Goal: Communication & Community: Answer question/provide support

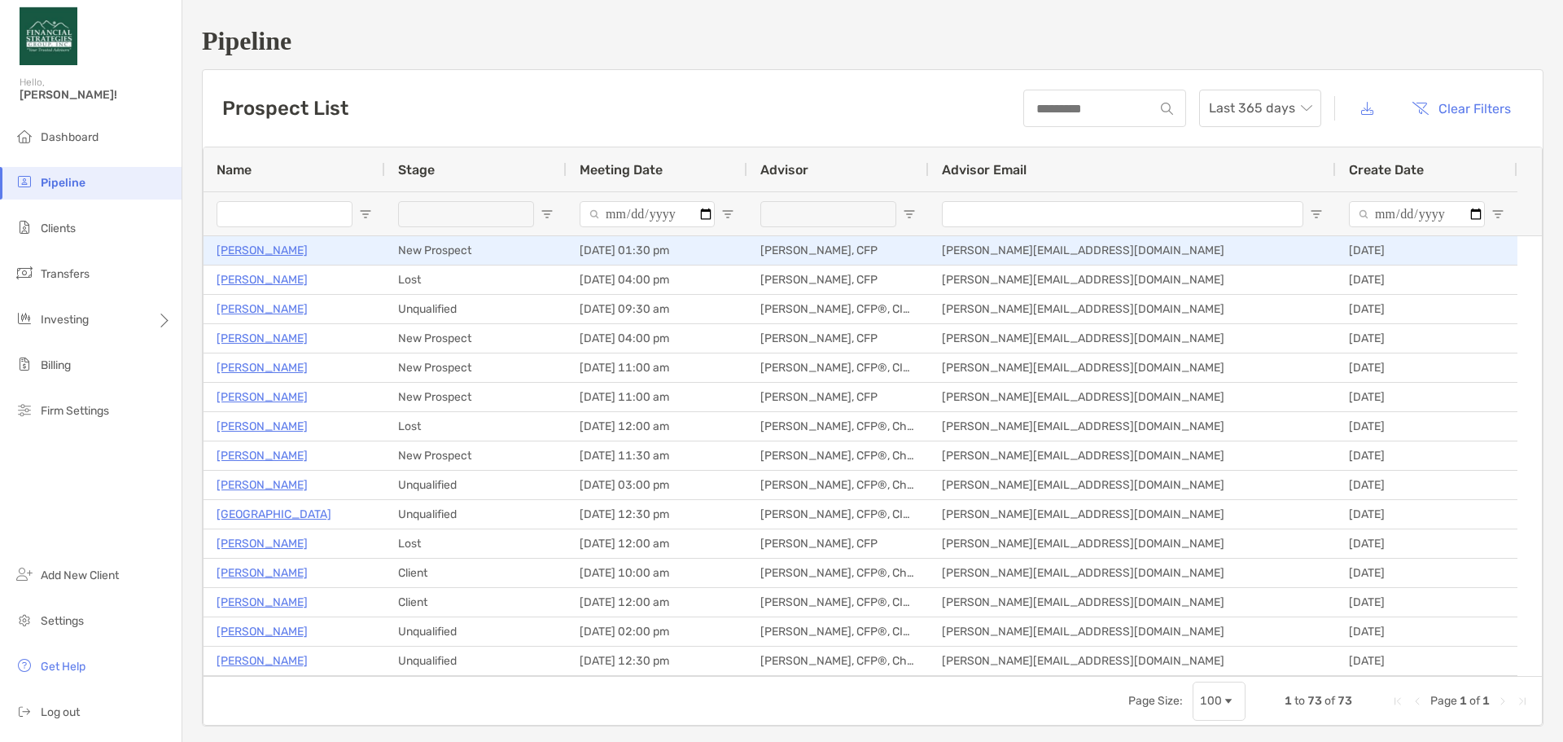
click at [280, 255] on p "[PERSON_NAME]" at bounding box center [262, 250] width 91 height 20
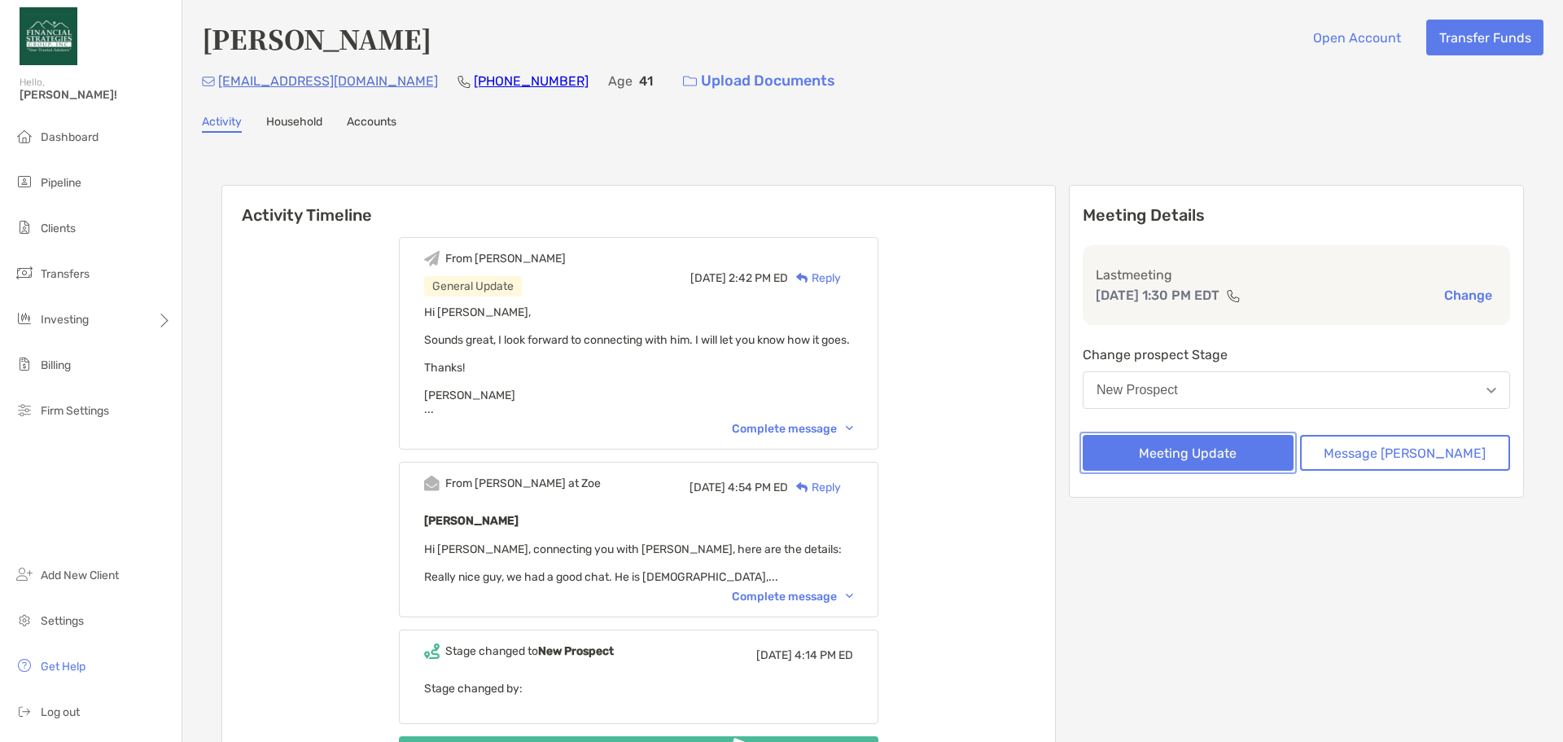
click at [1252, 459] on button "Meeting Update" at bounding box center [1188, 453] width 211 height 36
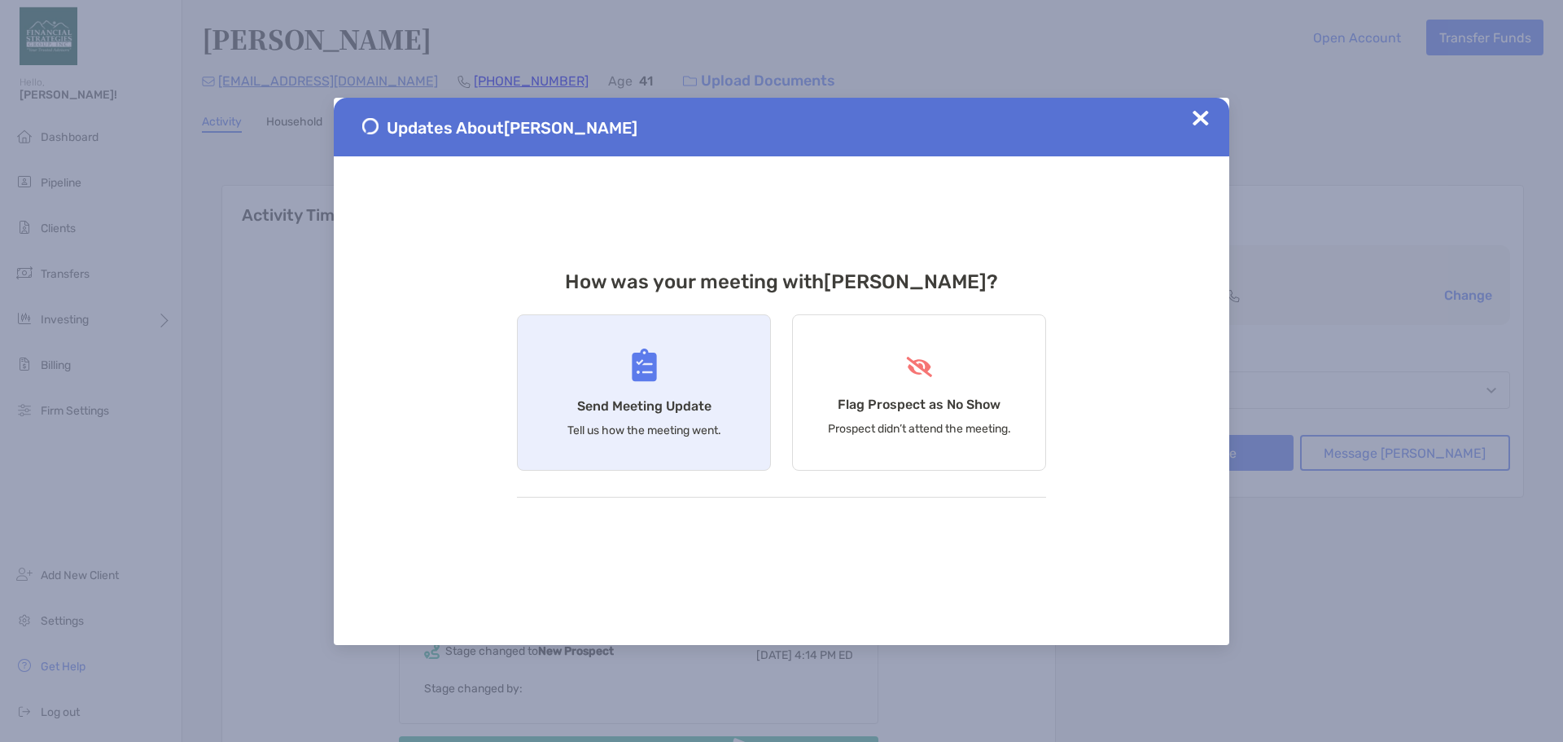
click at [690, 399] on h4 "Send Meeting Update" at bounding box center [644, 405] width 134 height 15
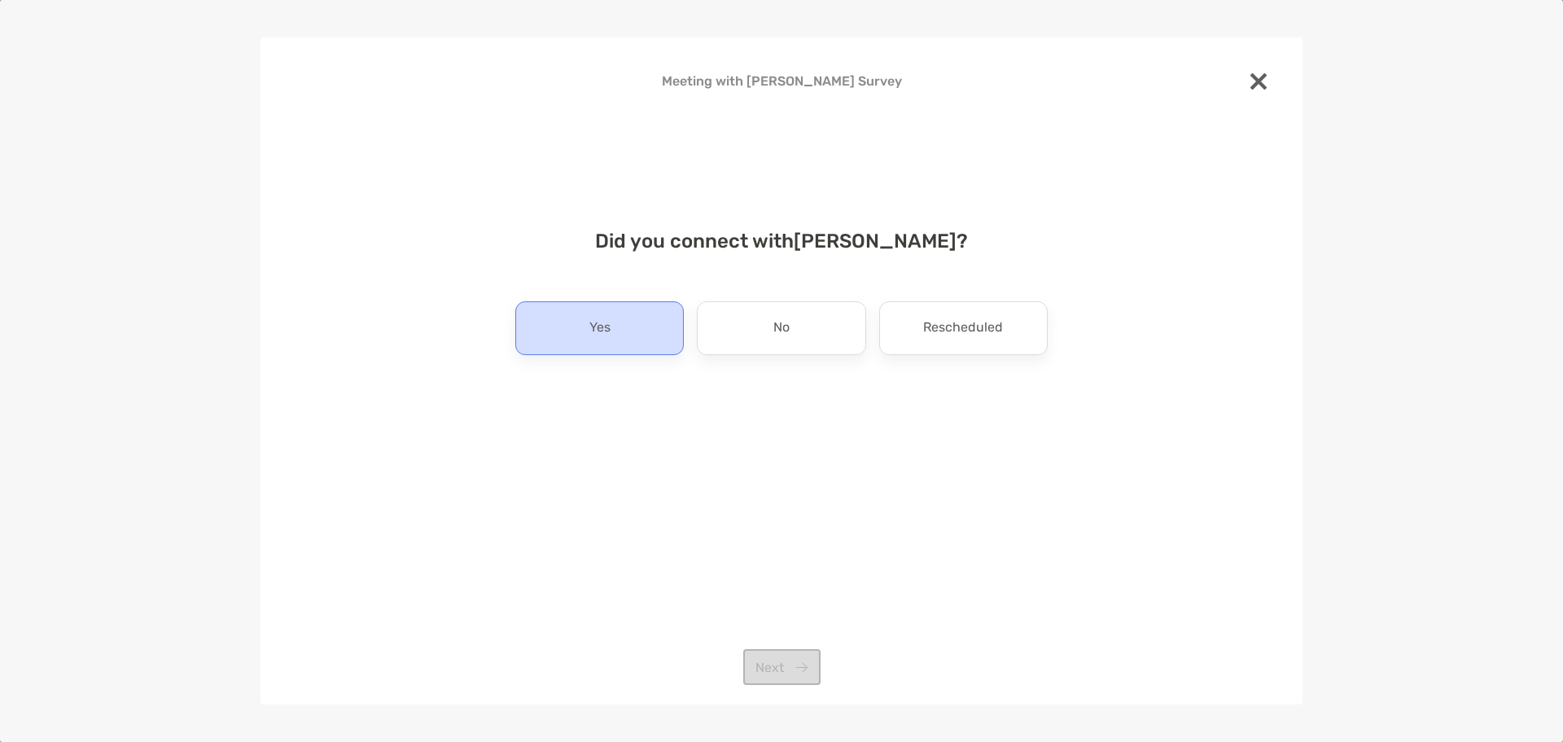
click at [639, 335] on div "Yes" at bounding box center [599, 328] width 168 height 54
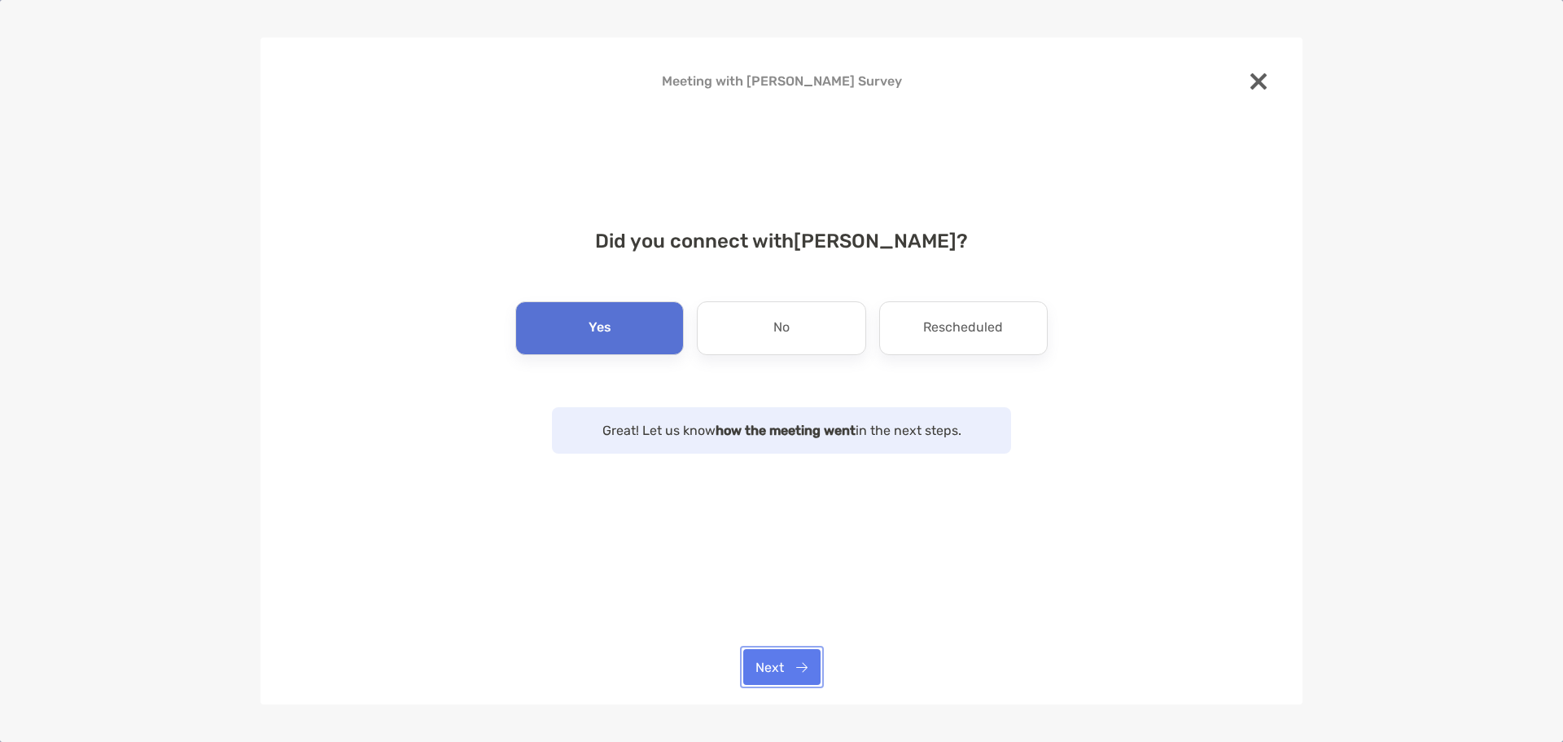
click at [753, 661] on button "Next" at bounding box center [781, 667] width 77 height 36
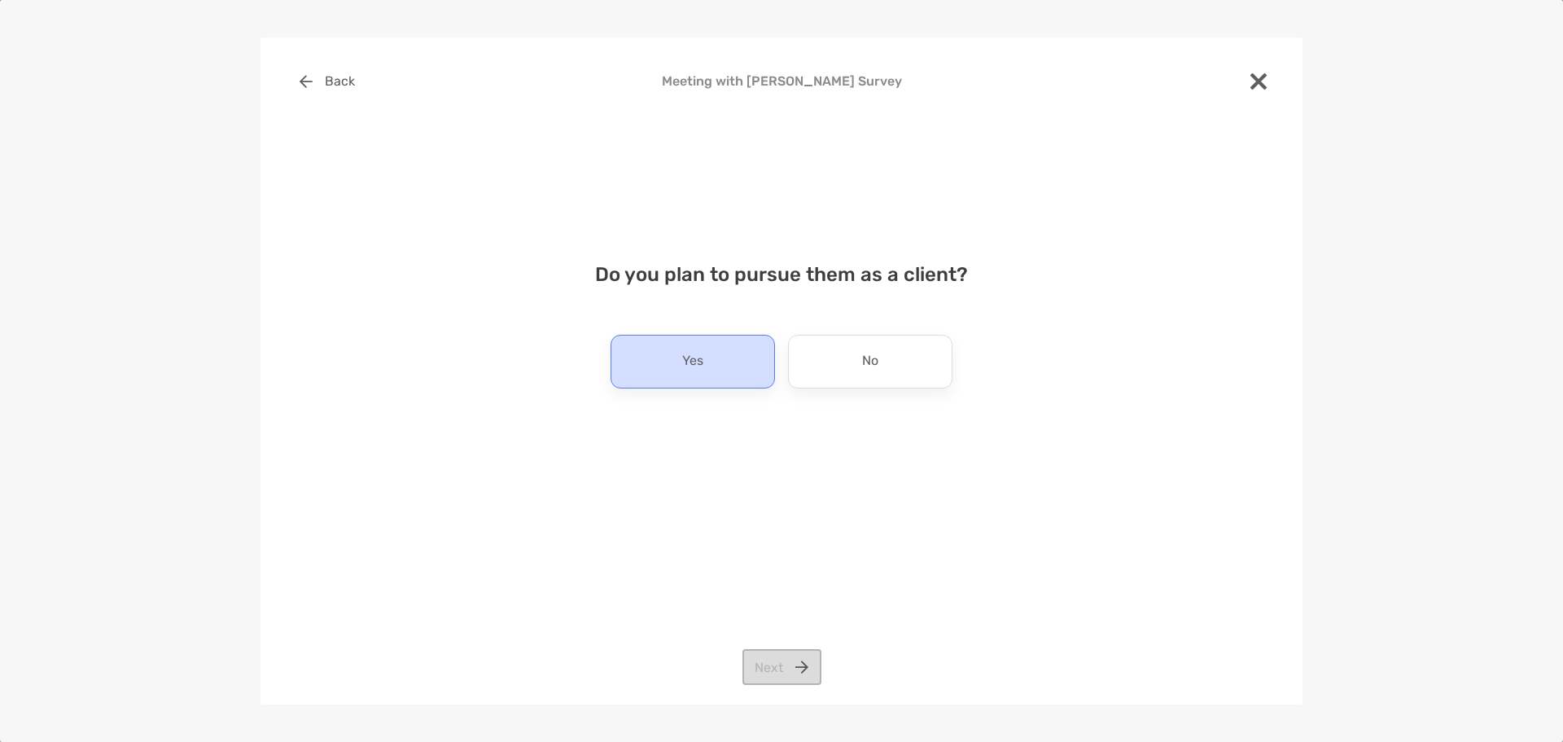
click at [693, 370] on p "Yes" at bounding box center [692, 361] width 21 height 26
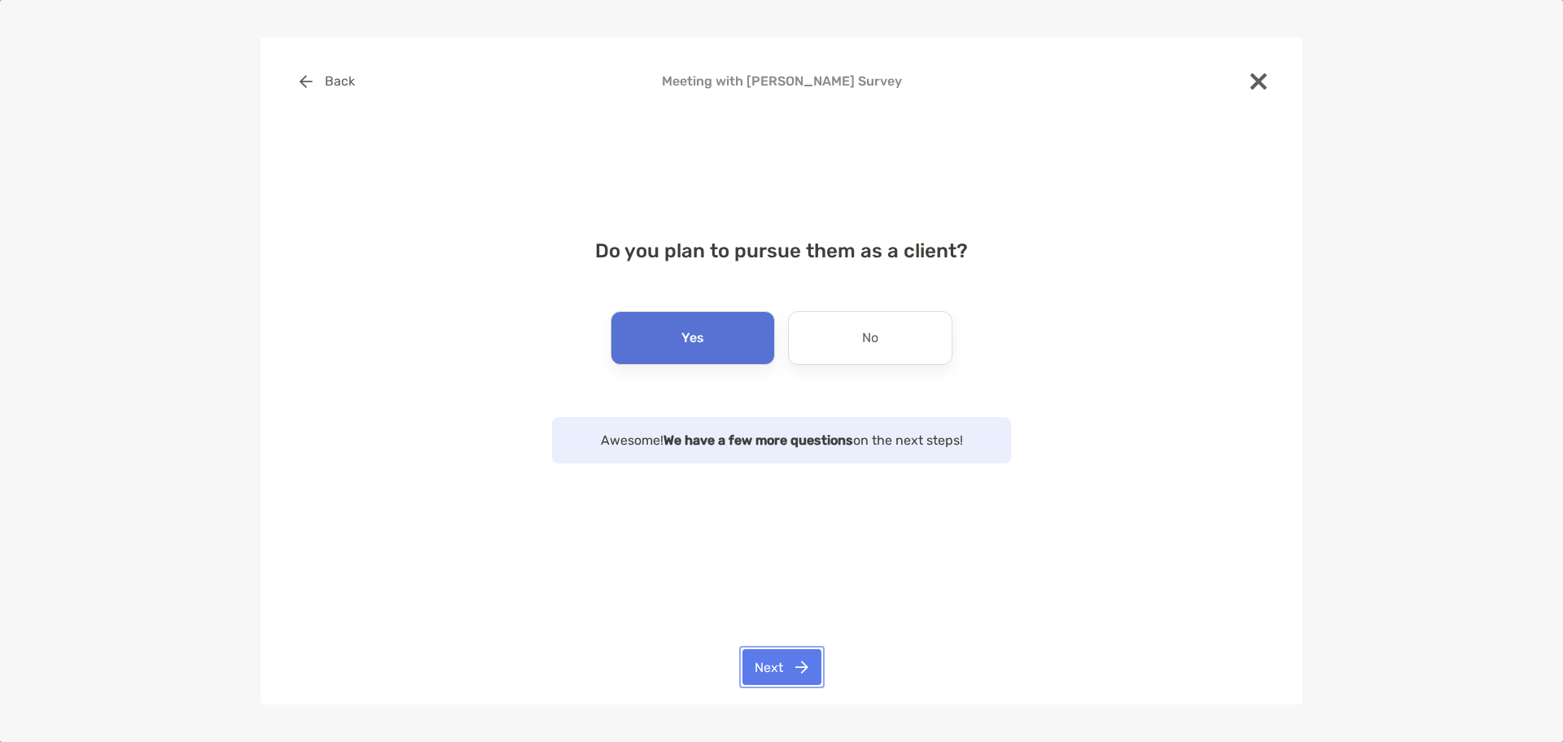
click at [781, 678] on button "Next" at bounding box center [781, 667] width 79 height 36
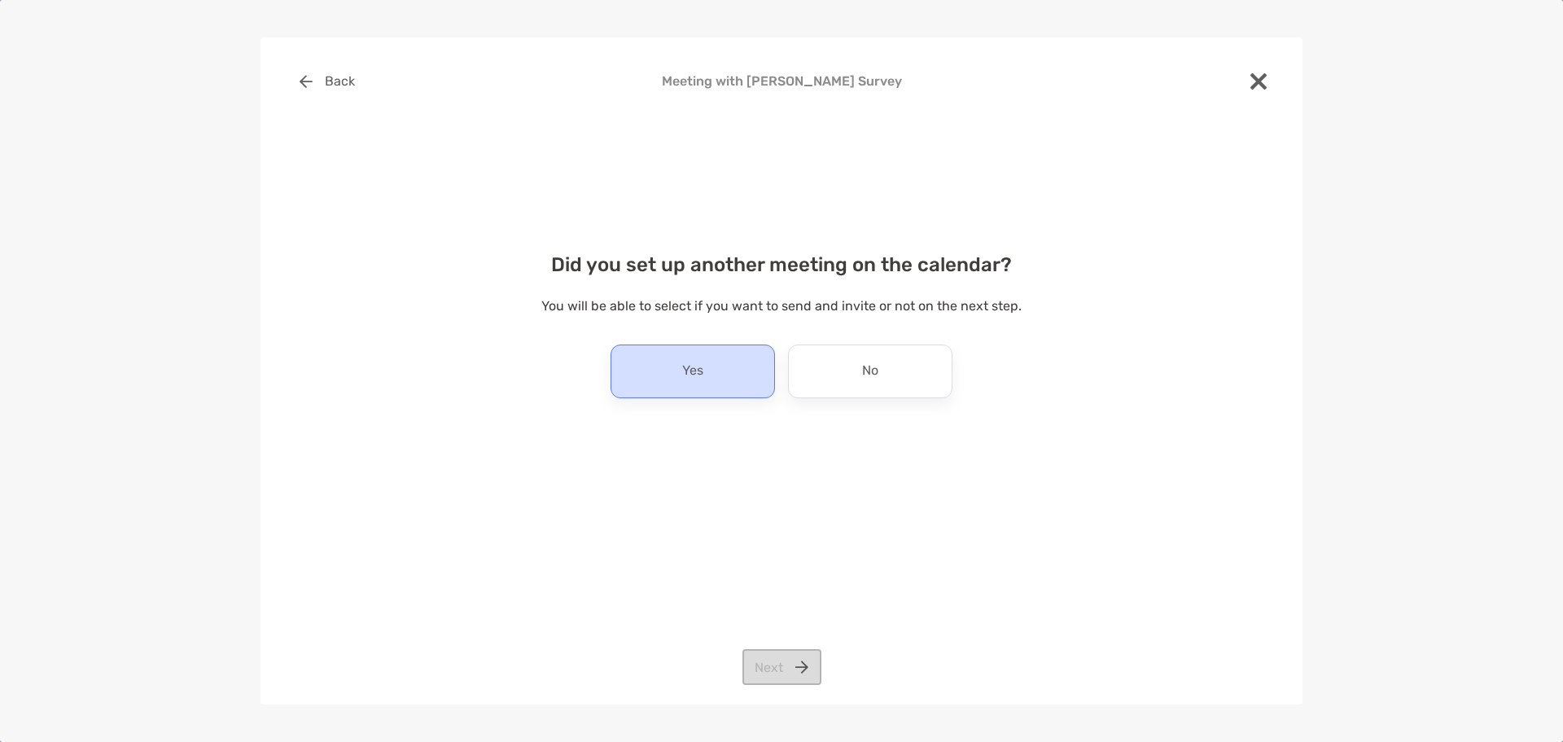
click at [715, 384] on div "Yes" at bounding box center [692, 371] width 164 height 54
click at [781, 659] on button "Next" at bounding box center [781, 667] width 79 height 36
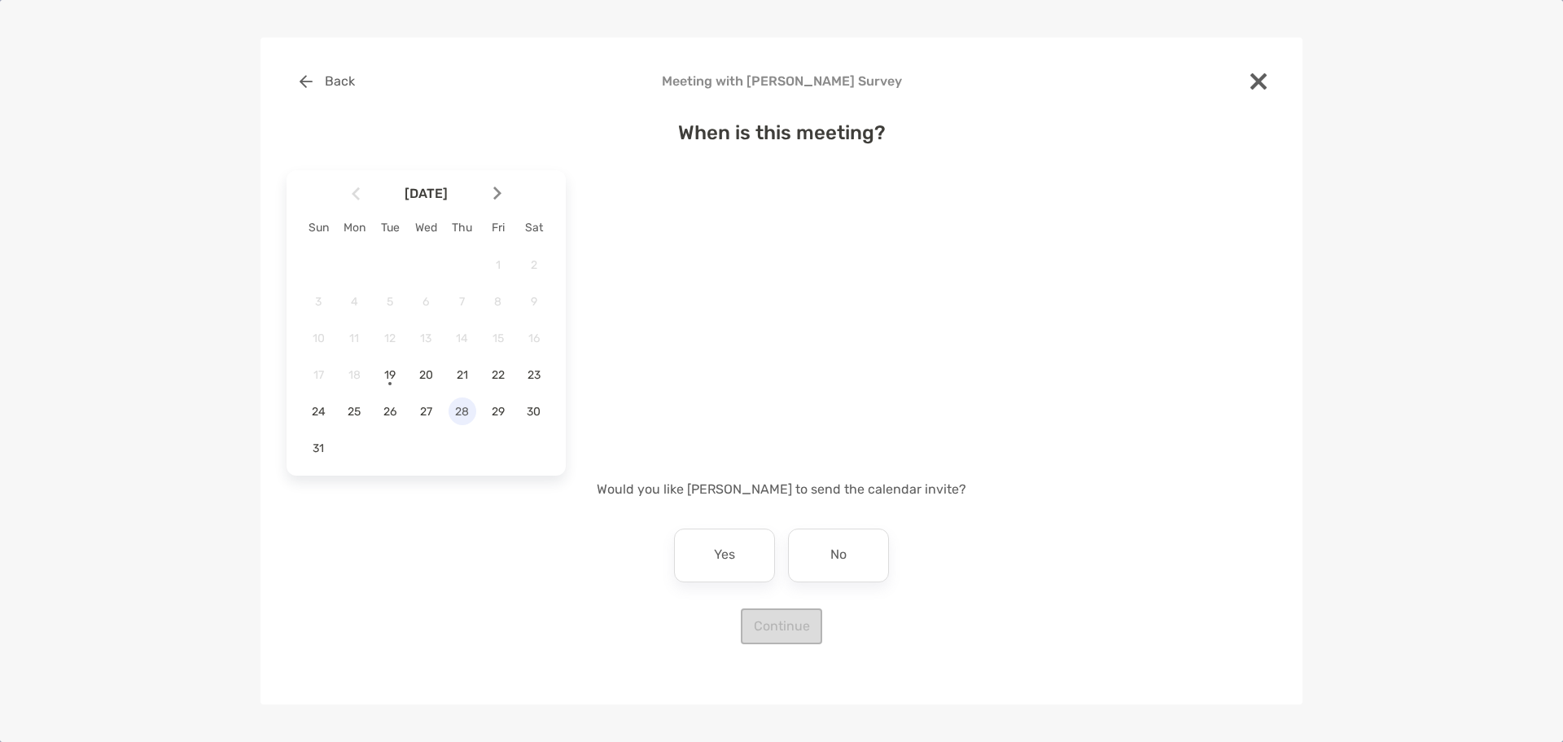
click at [466, 413] on span "28" at bounding box center [463, 412] width 28 height 14
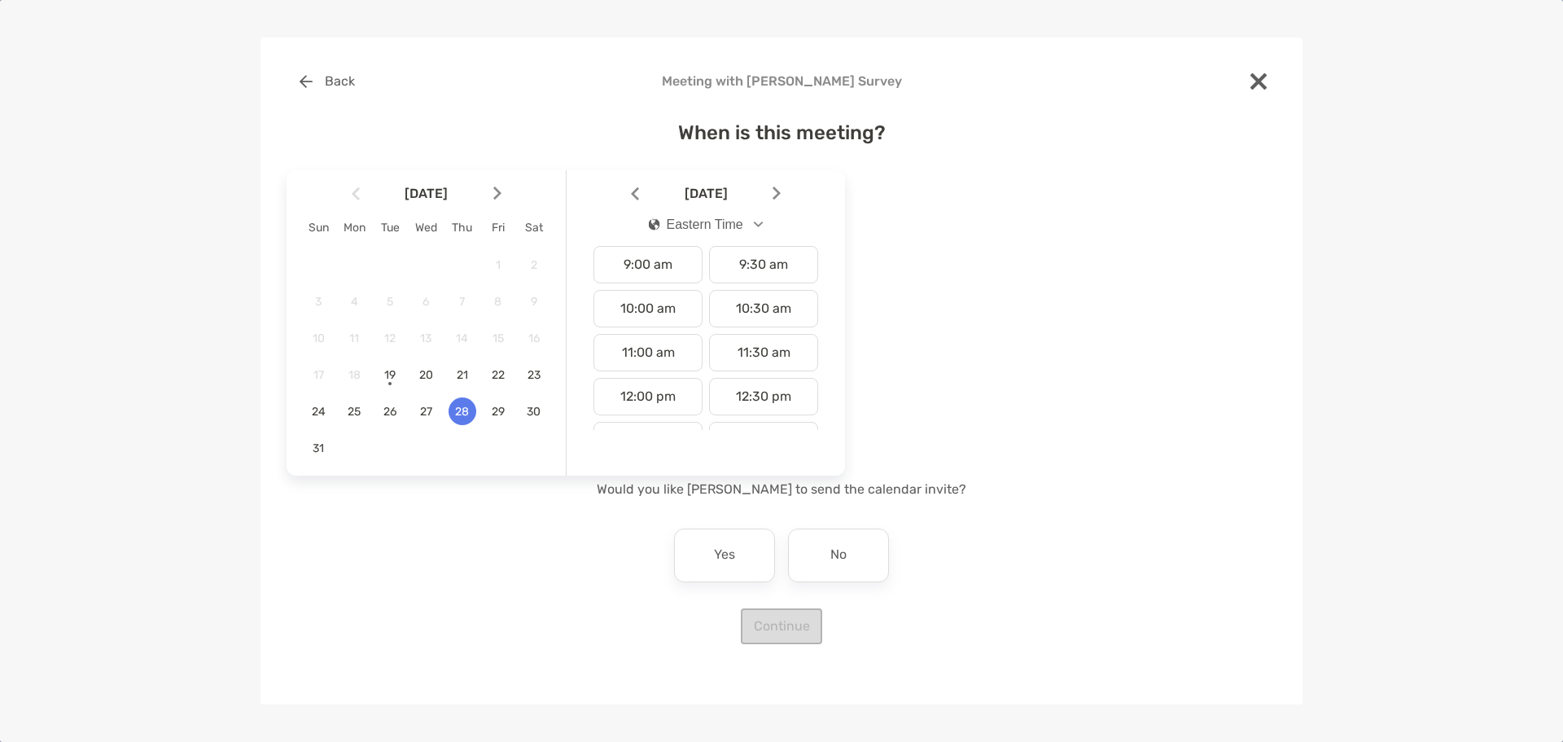
scroll to position [407, 0]
click at [742, 295] on div "10:30 am" at bounding box center [763, 293] width 109 height 37
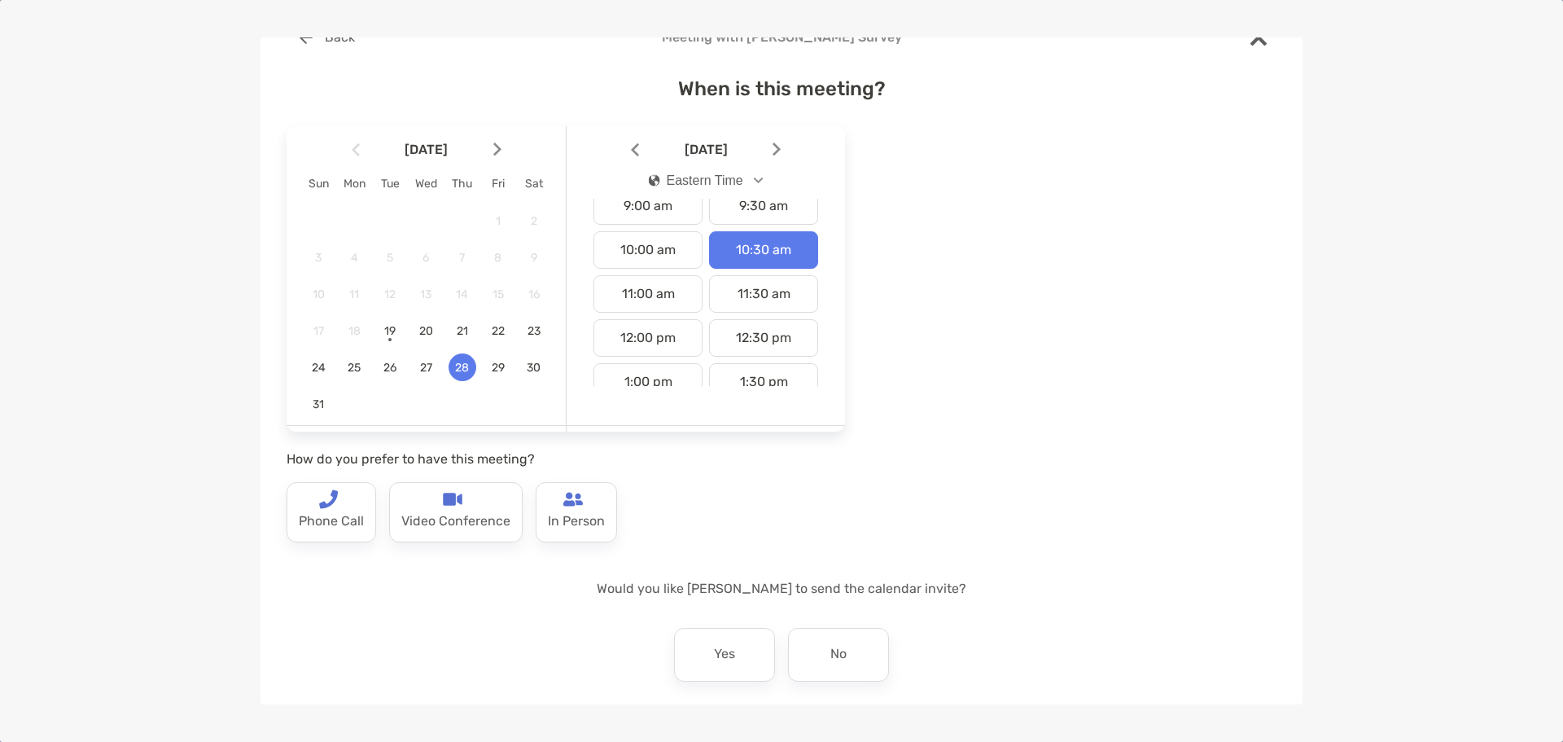
scroll to position [81, 0]
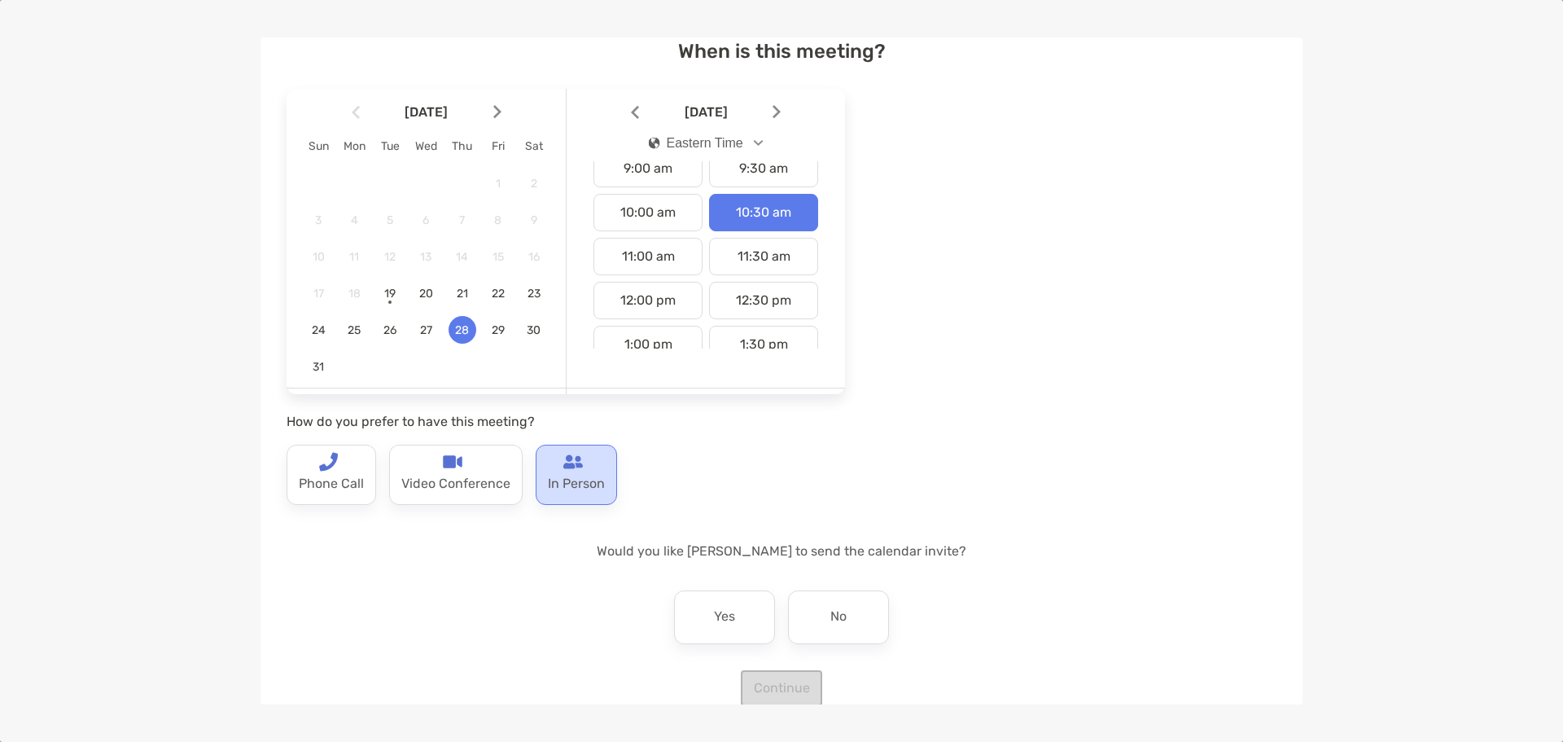
click at [575, 479] on p "In Person" at bounding box center [576, 484] width 57 height 26
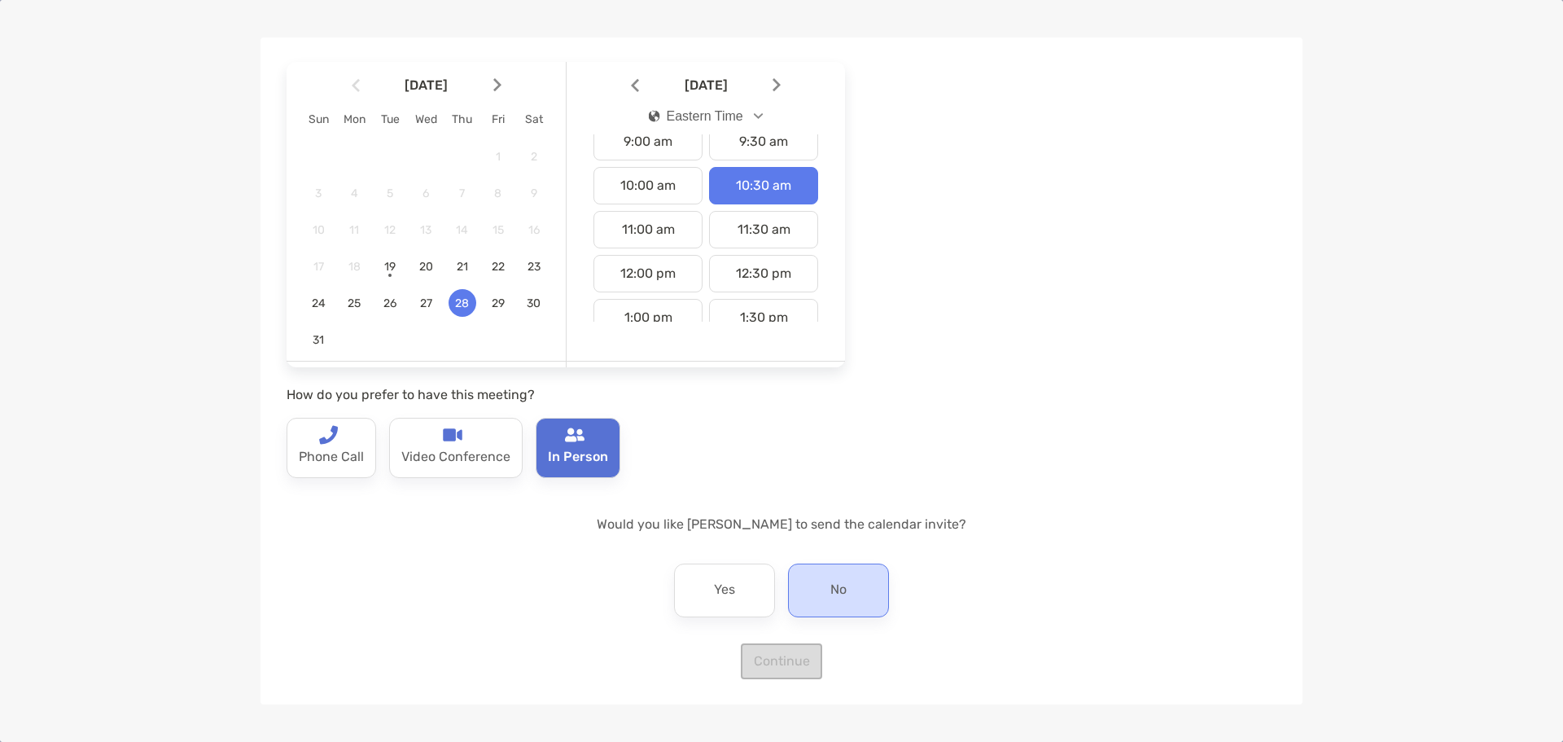
click at [830, 589] on p "No" at bounding box center [838, 590] width 16 height 26
click at [780, 659] on button "Continue" at bounding box center [781, 661] width 81 height 36
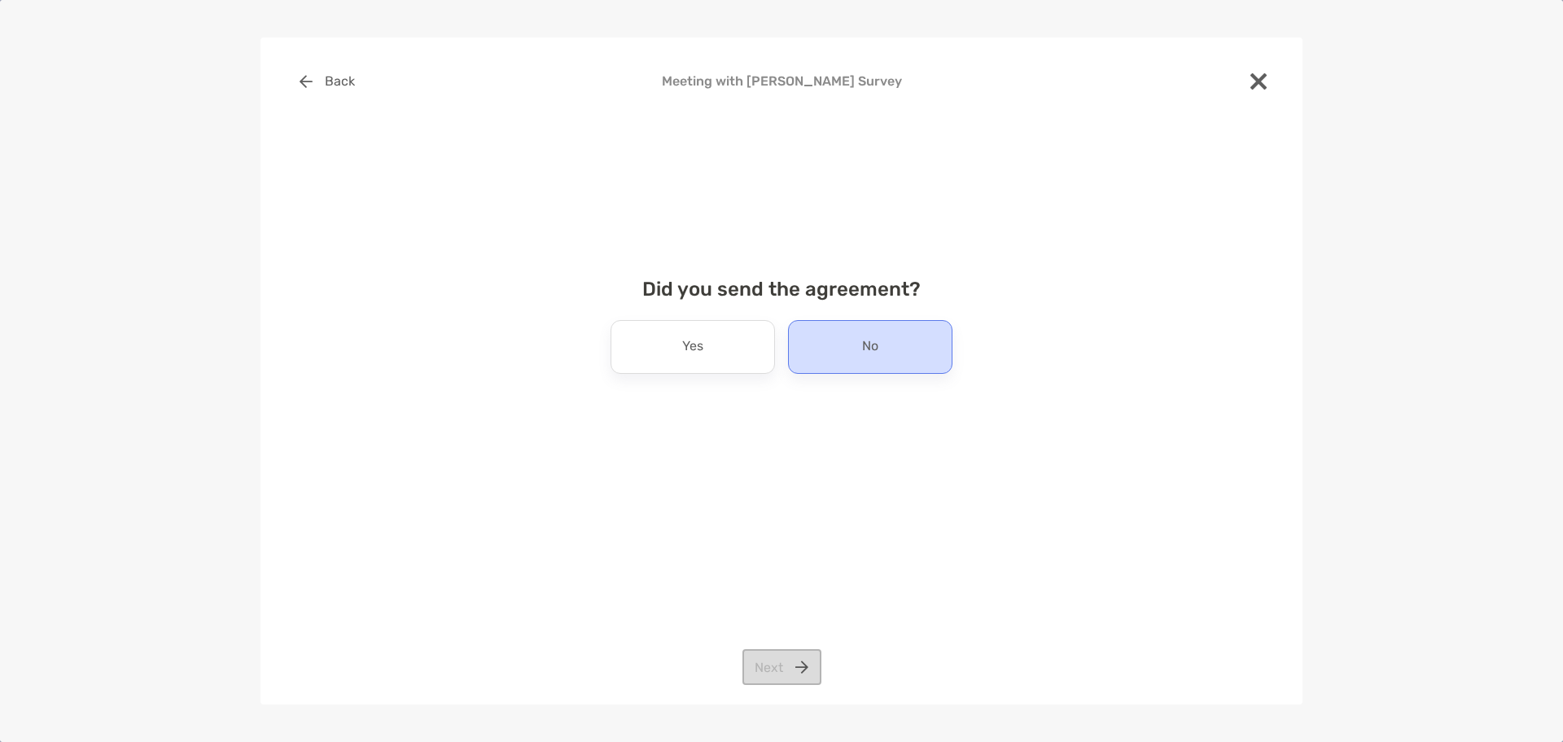
click at [877, 352] on p "No" at bounding box center [870, 347] width 16 height 26
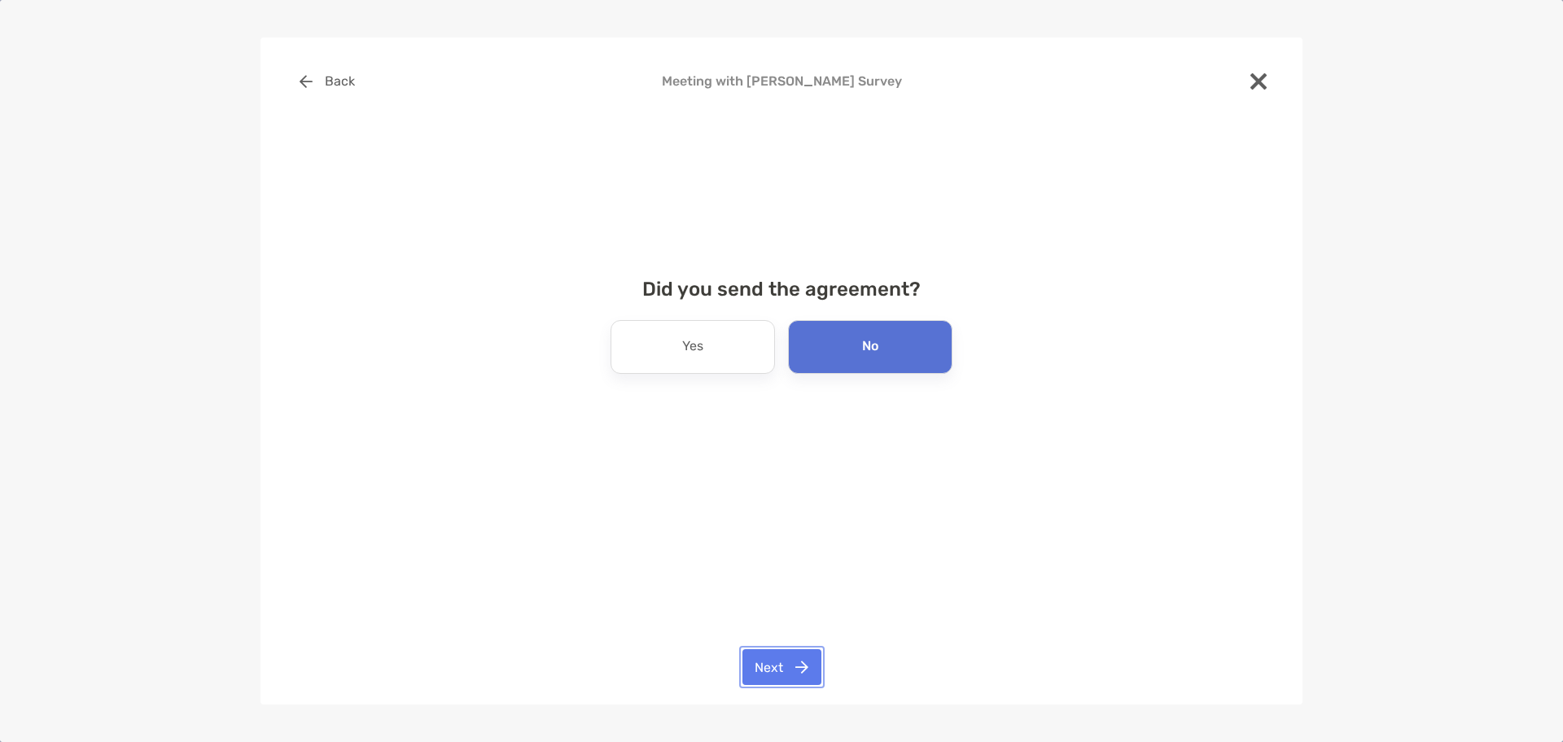
click at [792, 667] on button "Next" at bounding box center [781, 667] width 79 height 36
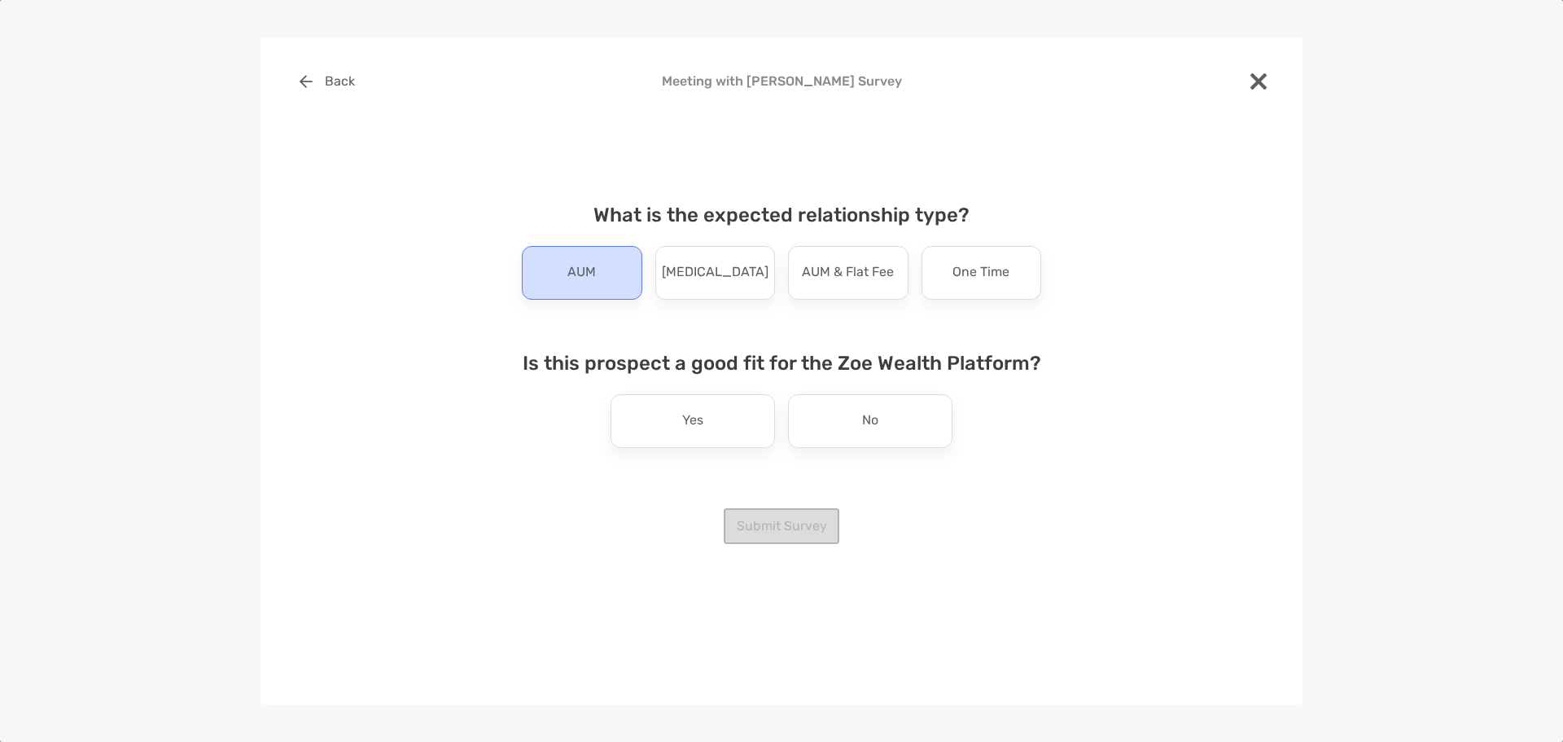
click at [593, 282] on p "AUM" at bounding box center [581, 273] width 28 height 26
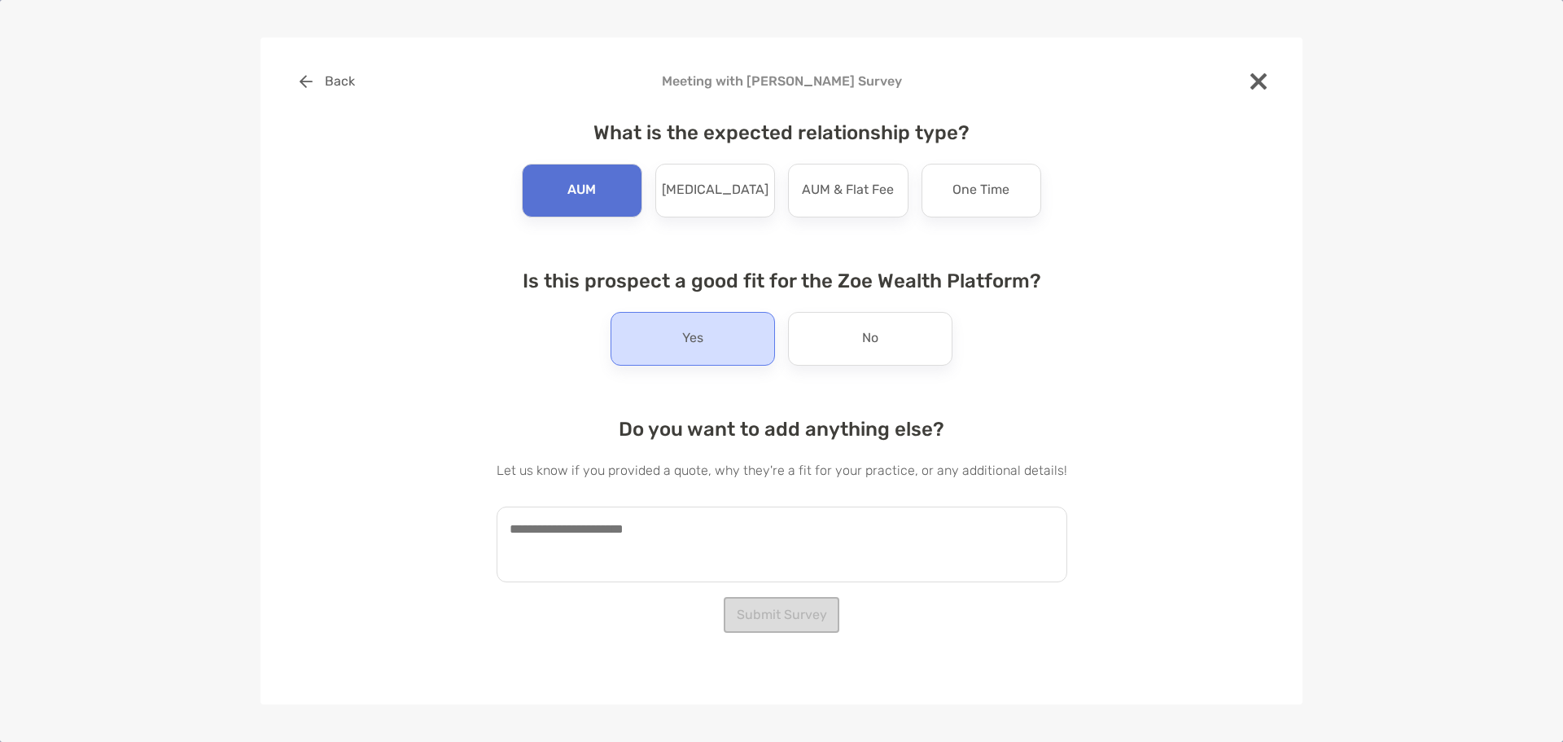
click at [703, 336] on p "Yes" at bounding box center [692, 339] width 21 height 26
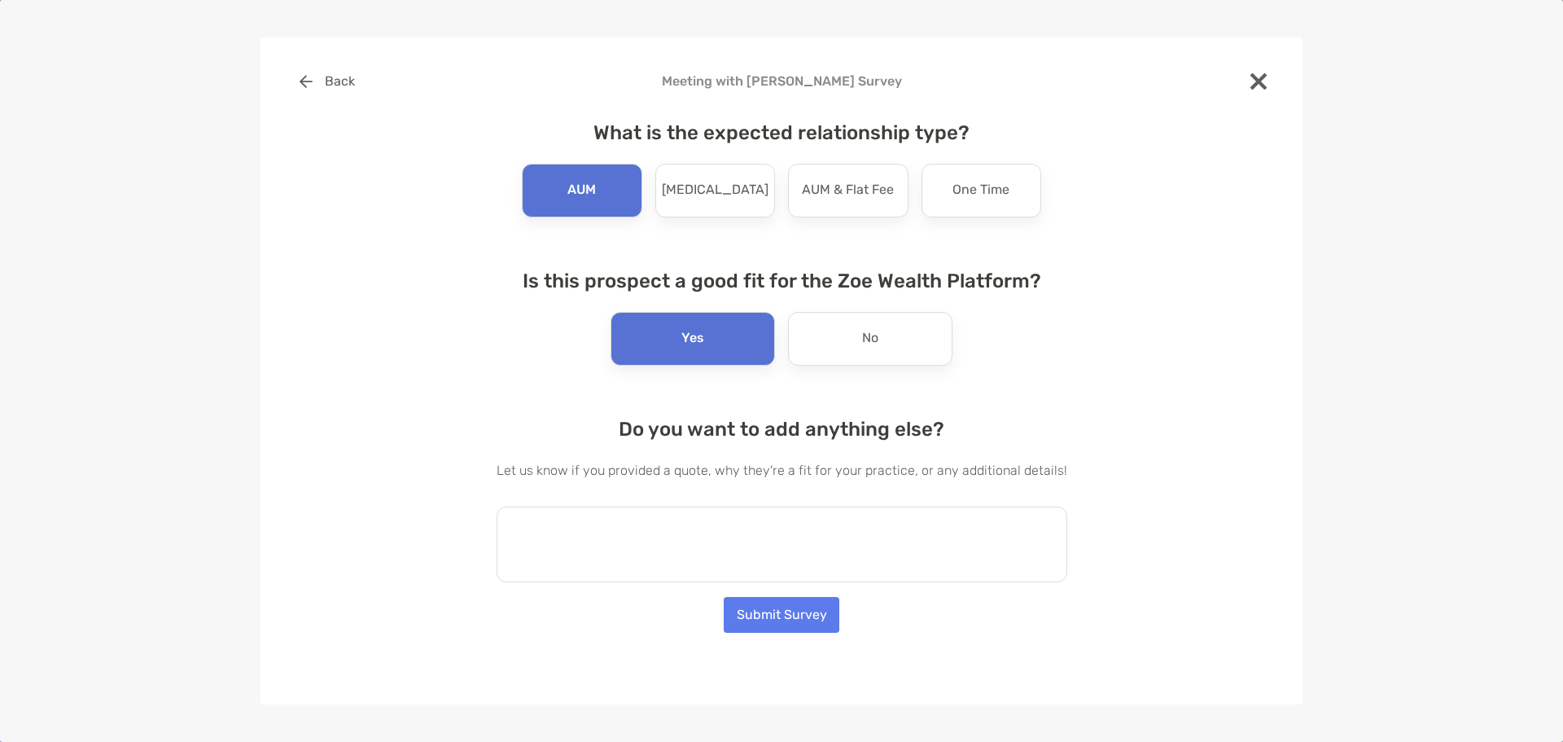
click at [749, 527] on textarea at bounding box center [782, 544] width 571 height 76
type textarea "**********"
click at [793, 622] on button "Submit Survey" at bounding box center [782, 615] width 116 height 36
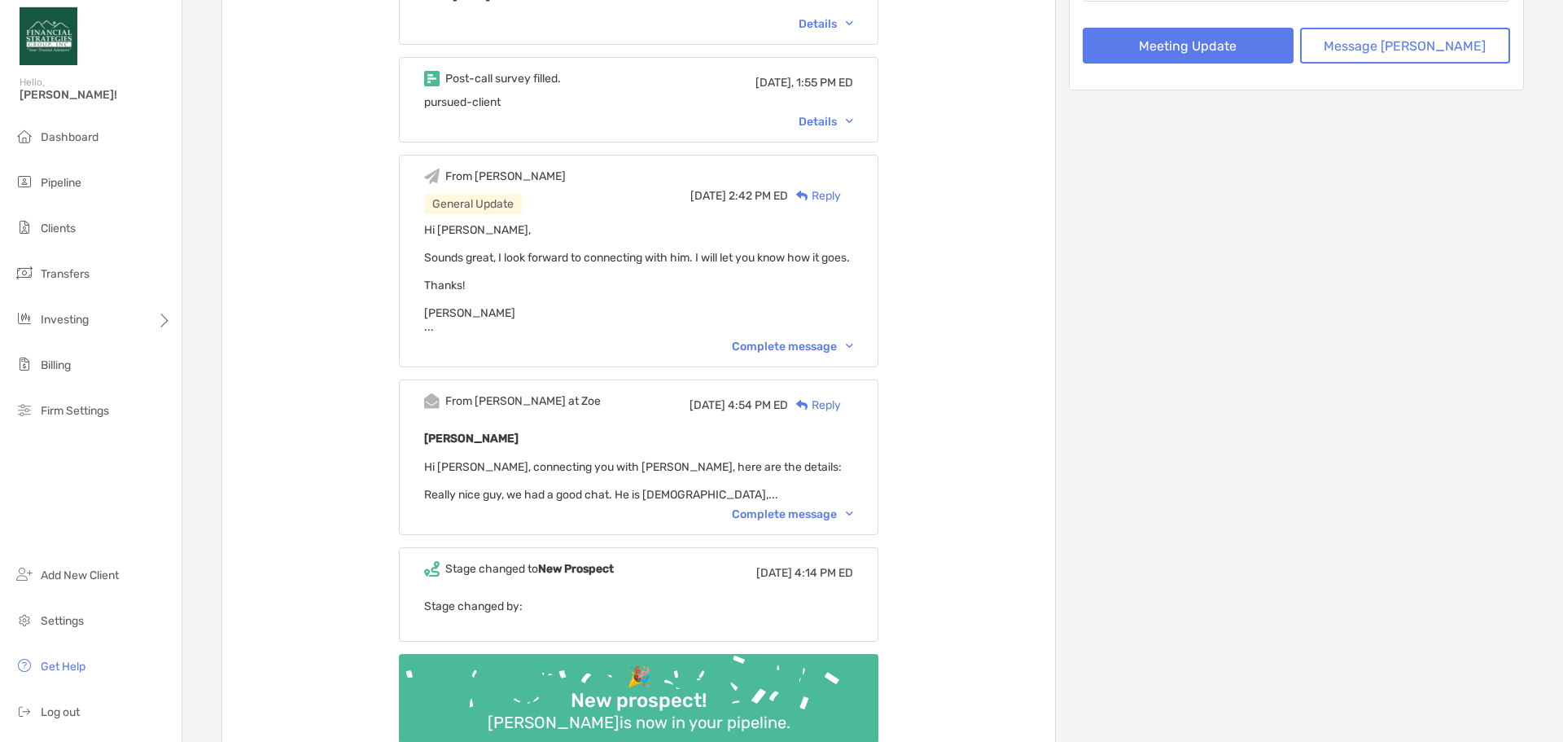
scroll to position [541, 0]
